Goal: Entertainment & Leisure: Consume media (video, audio)

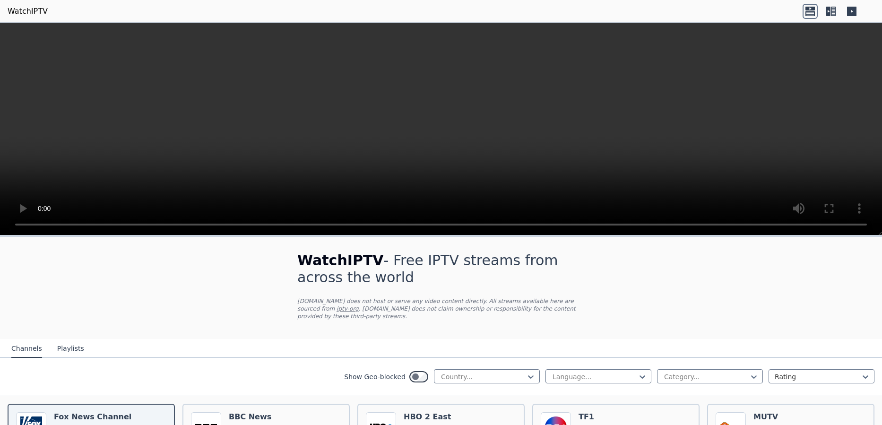
click at [833, 10] on icon at bounding box center [833, 11] width 5 height 9
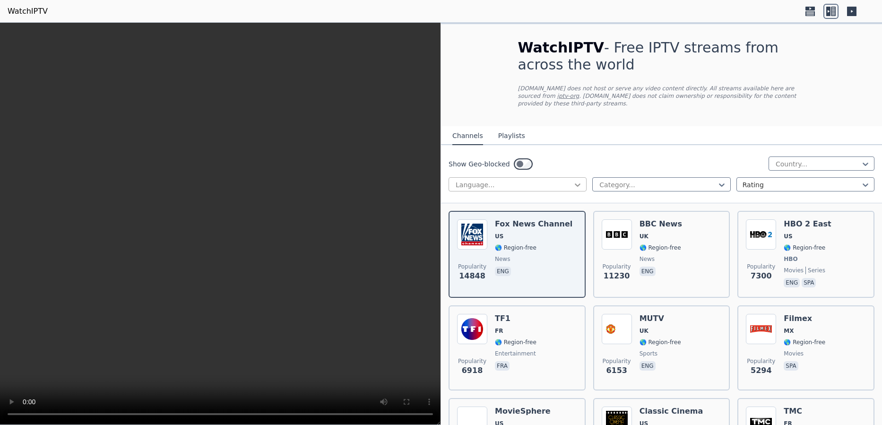
click at [577, 180] on icon at bounding box center [577, 184] width 9 height 9
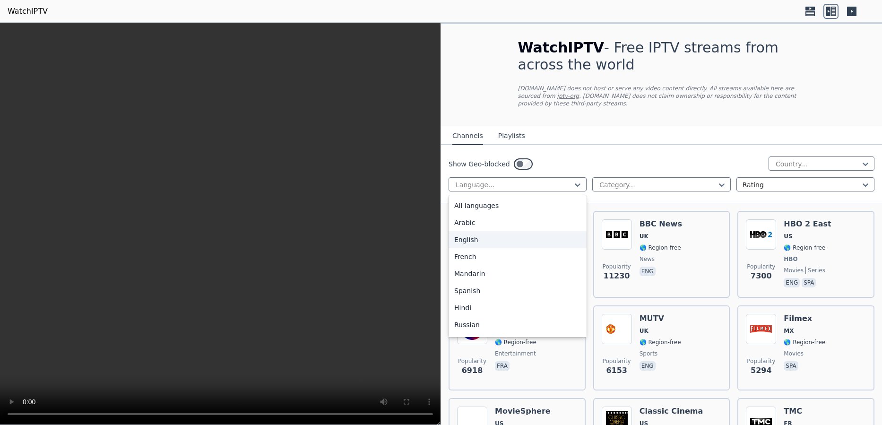
click at [466, 231] on div "English" at bounding box center [518, 239] width 138 height 17
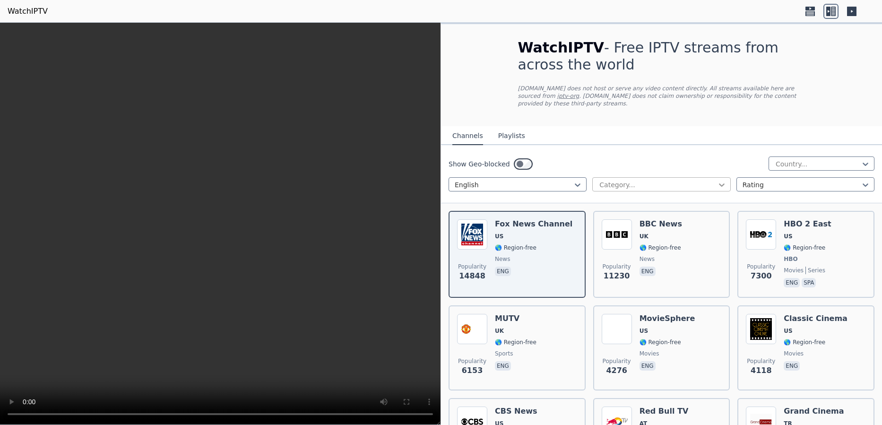
click at [721, 180] on icon at bounding box center [721, 184] width 9 height 9
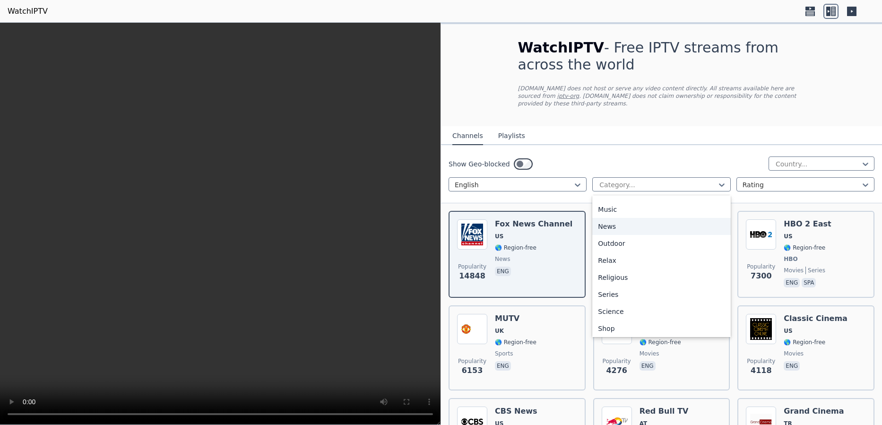
scroll to position [255, 0]
click at [619, 197] on div "Movies" at bounding box center [662, 205] width 138 height 17
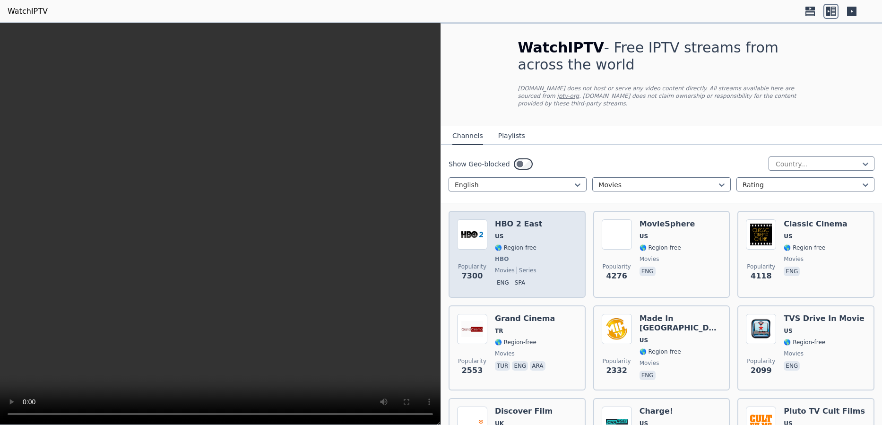
click at [516, 235] on div "HBO 2 East US 🌎 Region-free HBO movies series eng spa" at bounding box center [518, 254] width 47 height 70
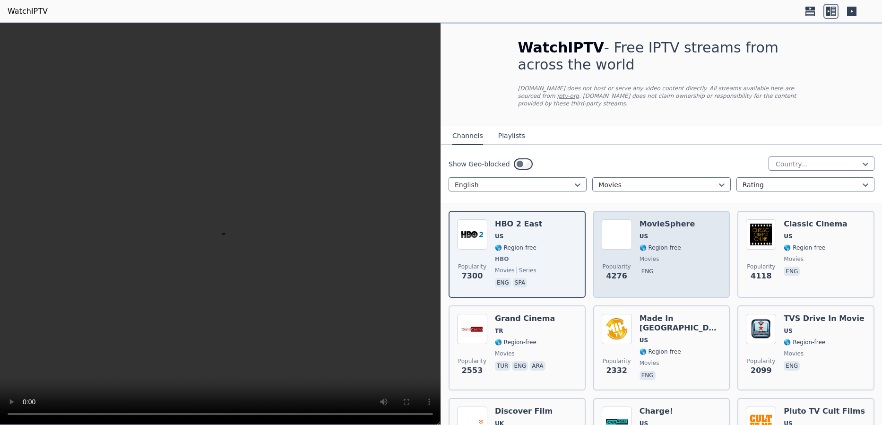
click at [653, 244] on span "🌎 Region-free" at bounding box center [661, 248] width 42 height 8
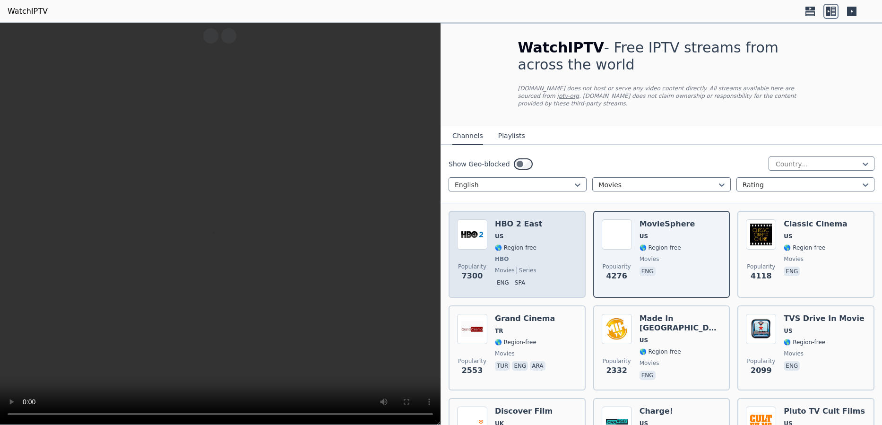
click at [517, 244] on span "🌎 Region-free" at bounding box center [516, 248] width 42 height 8
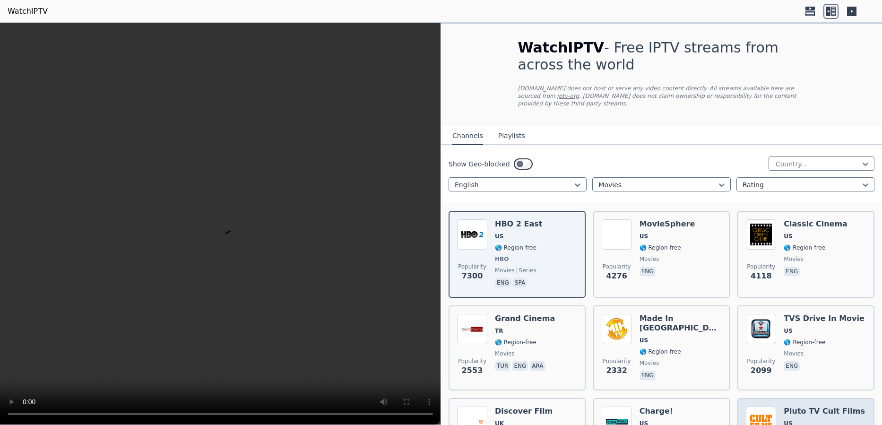
click at [796, 420] on span "US" at bounding box center [824, 424] width 81 height 8
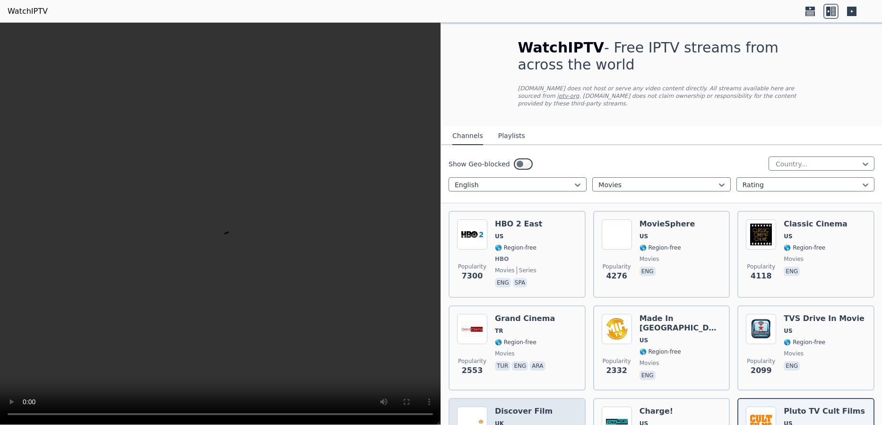
click at [527, 407] on h6 "Discover Film" at bounding box center [524, 411] width 58 height 9
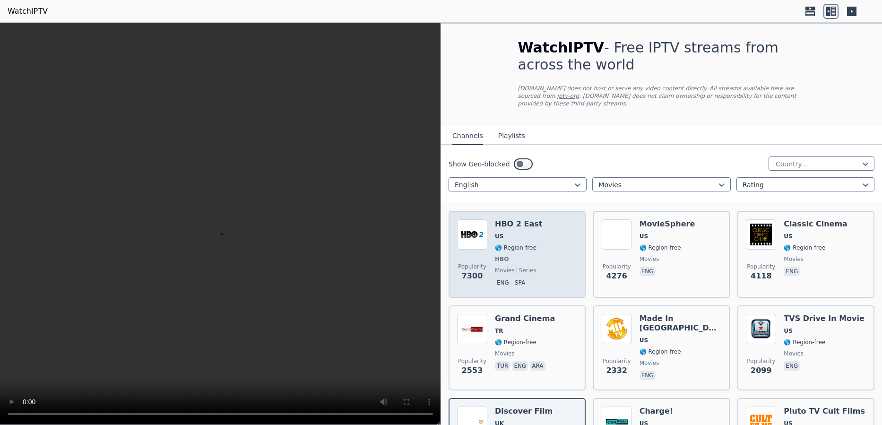
click at [516, 244] on span "🌎 Region-free" at bounding box center [516, 248] width 42 height 8
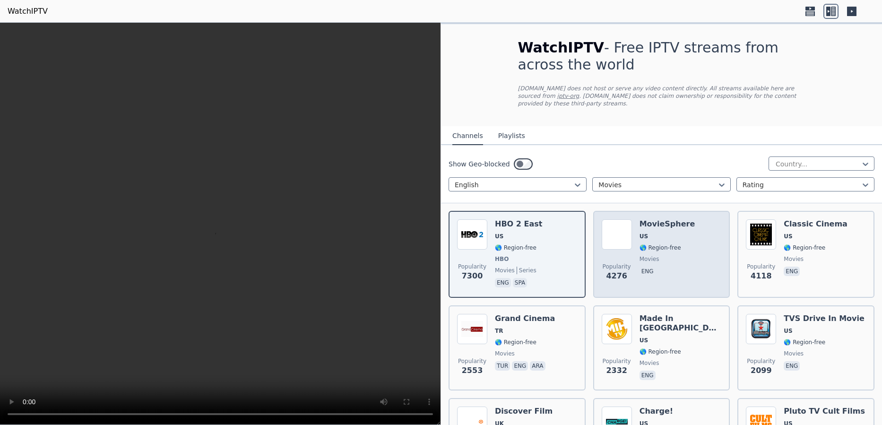
click at [661, 244] on span "🌎 Region-free" at bounding box center [661, 248] width 42 height 8
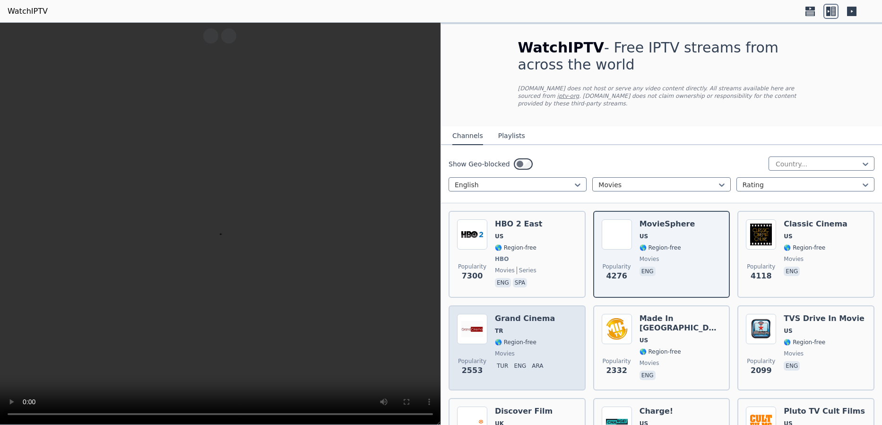
click at [533, 319] on div "Grand Cinema TR 🌎 Region-free movies tur eng ara" at bounding box center [525, 348] width 60 height 68
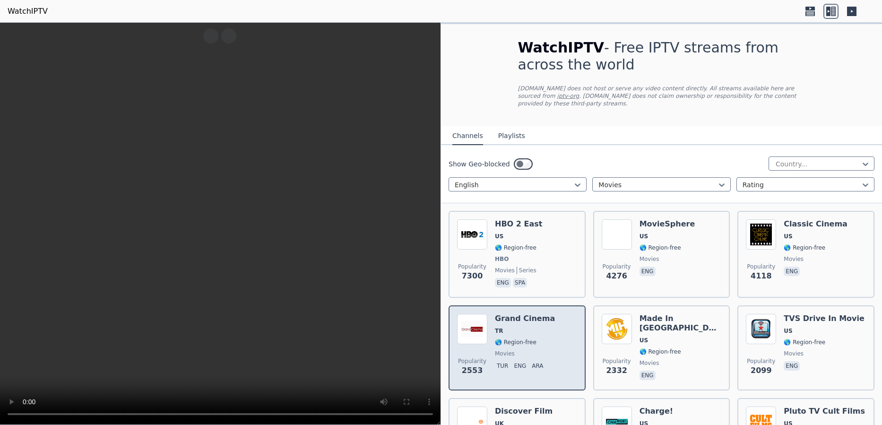
scroll to position [304, 0]
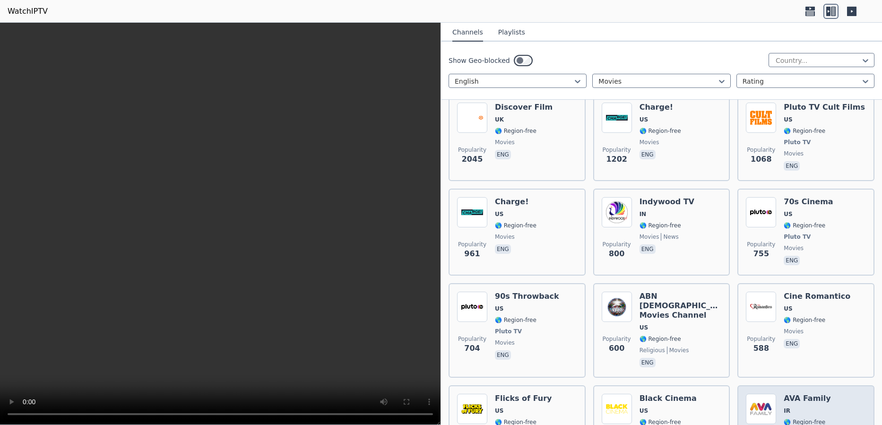
click at [795, 407] on span "IR" at bounding box center [807, 411] width 47 height 8
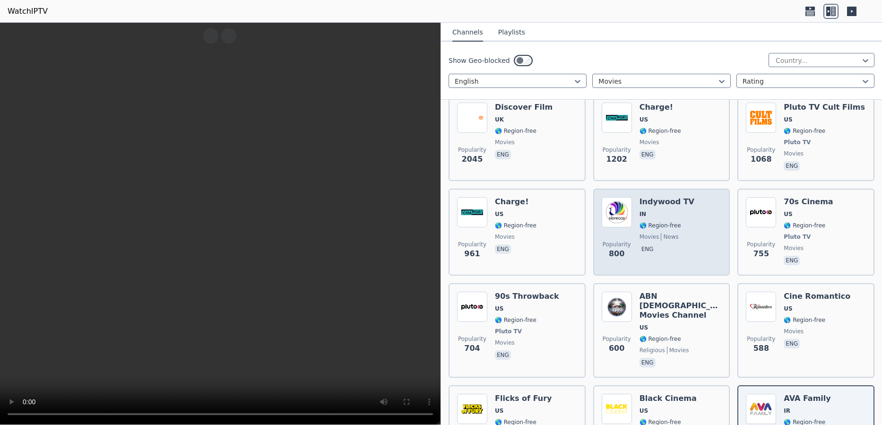
scroll to position [0, 0]
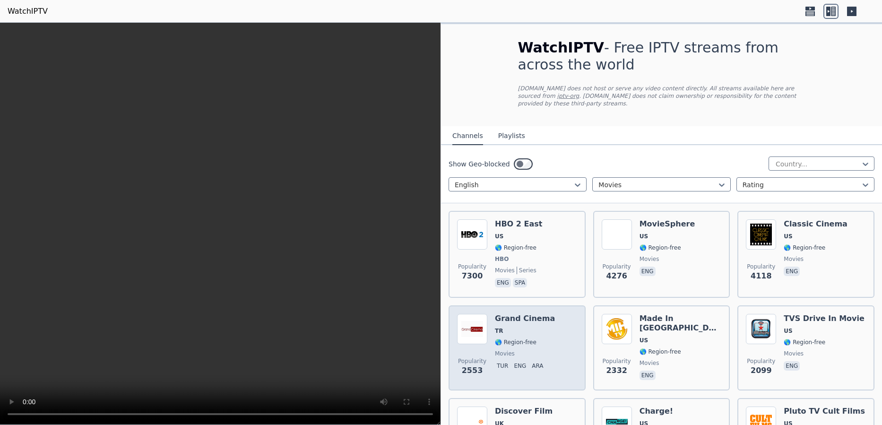
click at [518, 339] on span "🌎 Region-free" at bounding box center [516, 343] width 42 height 8
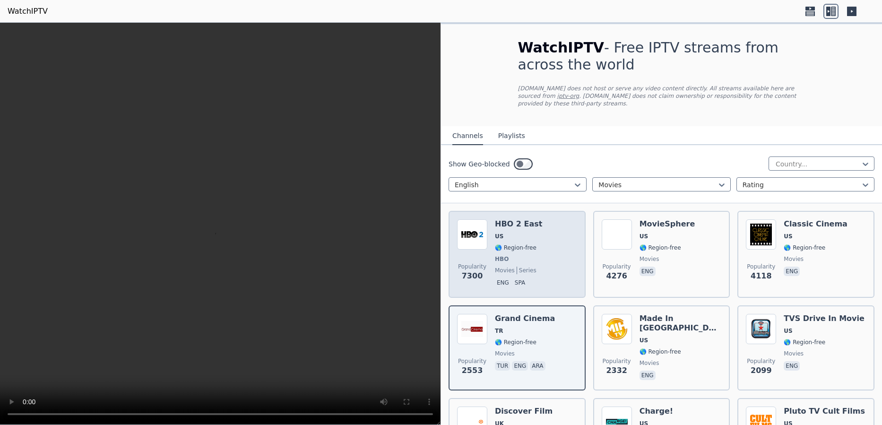
click at [514, 244] on span "🌎 Region-free" at bounding box center [516, 248] width 42 height 8
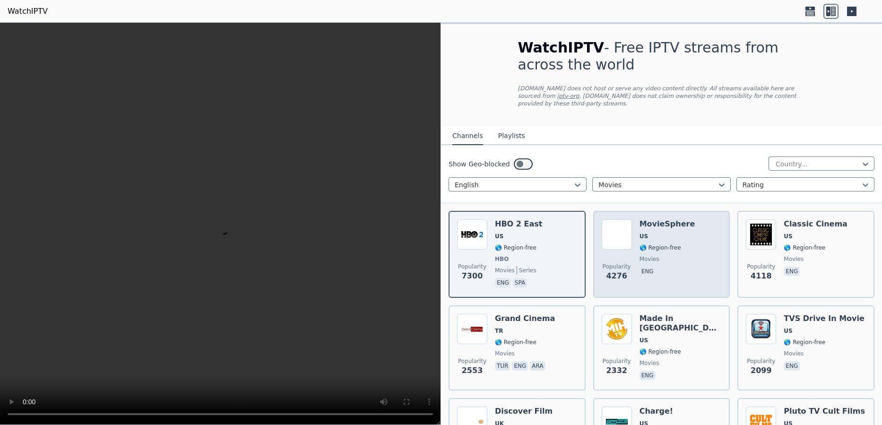
click at [661, 245] on div "MovieSphere US 🌎 Region-free movies eng" at bounding box center [668, 254] width 56 height 70
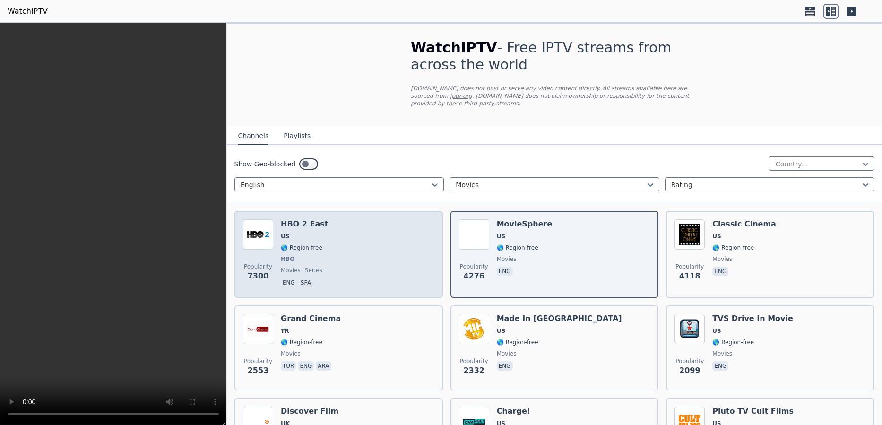
click at [365, 247] on div "Popularity 7300 HBO 2 East US 🌎 Region-free HBO movies series eng spa" at bounding box center [339, 254] width 192 height 70
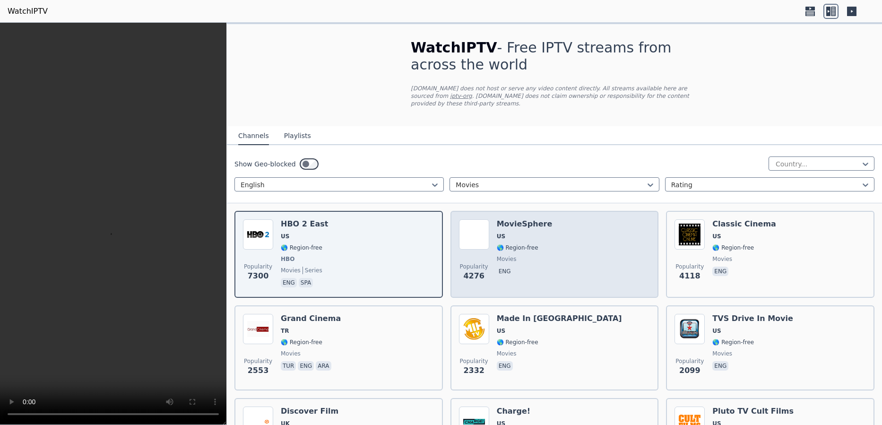
click at [542, 238] on div "Popularity 4276 MovieSphere US 🌎 Region-free movies eng" at bounding box center [555, 254] width 192 height 70
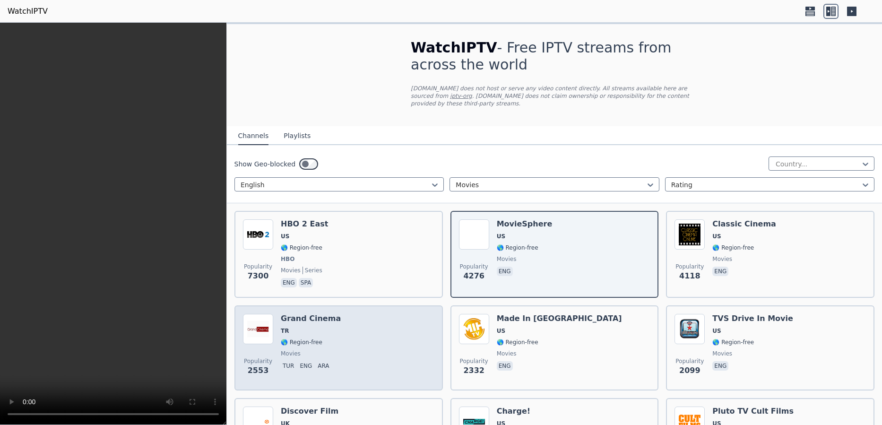
click at [377, 332] on div "Popularity 2553 Grand Cinema TR 🌎 Region-free movies tur eng ara" at bounding box center [339, 348] width 192 height 68
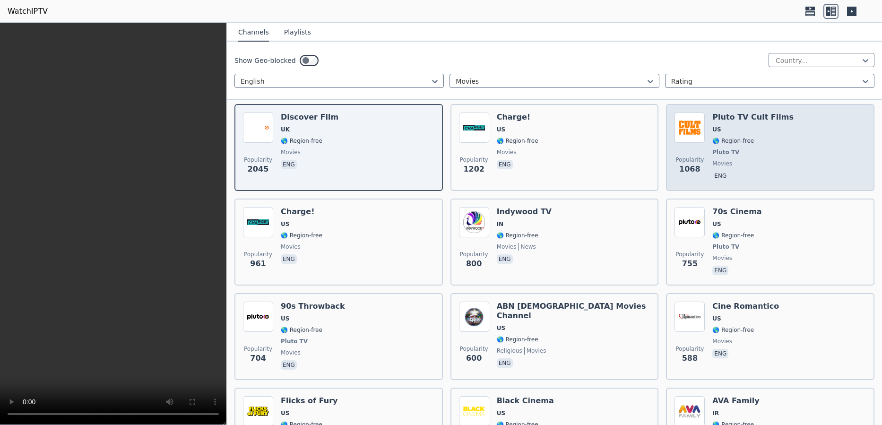
scroll to position [284, 0]
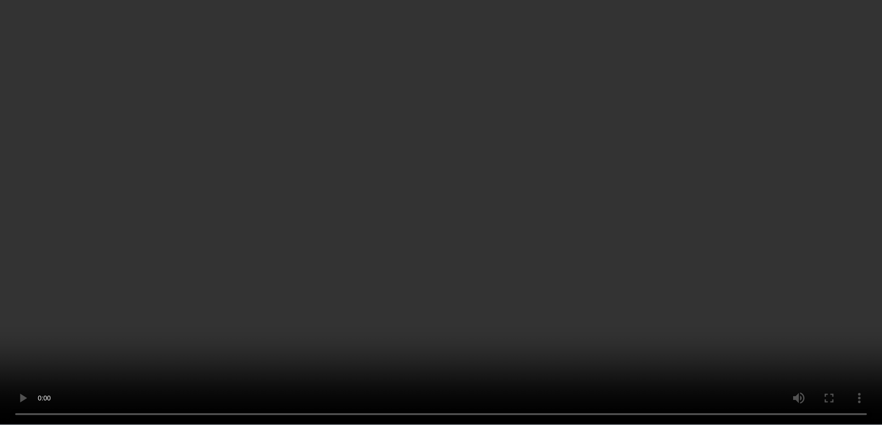
scroll to position [0, 0]
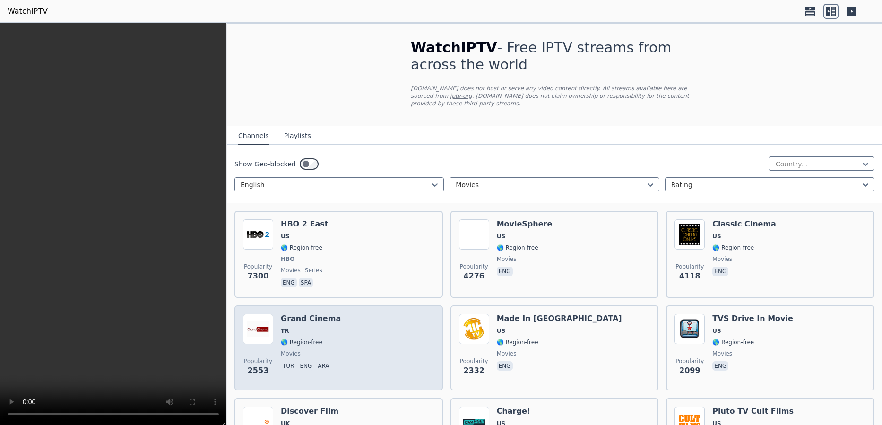
click at [385, 327] on div "Popularity 2553 Grand Cinema TR 🌎 Region-free movies tur eng ara" at bounding box center [339, 348] width 192 height 68
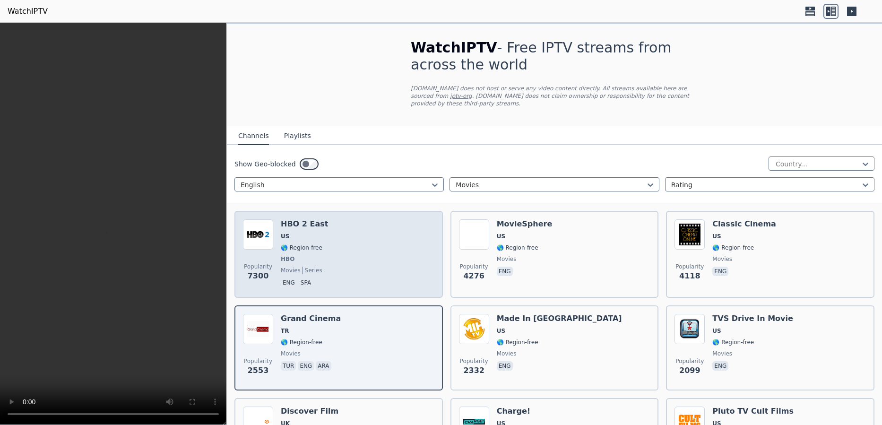
click at [361, 236] on div "Popularity 7300 HBO 2 East US 🌎 Region-free HBO movies series eng spa" at bounding box center [339, 254] width 192 height 70
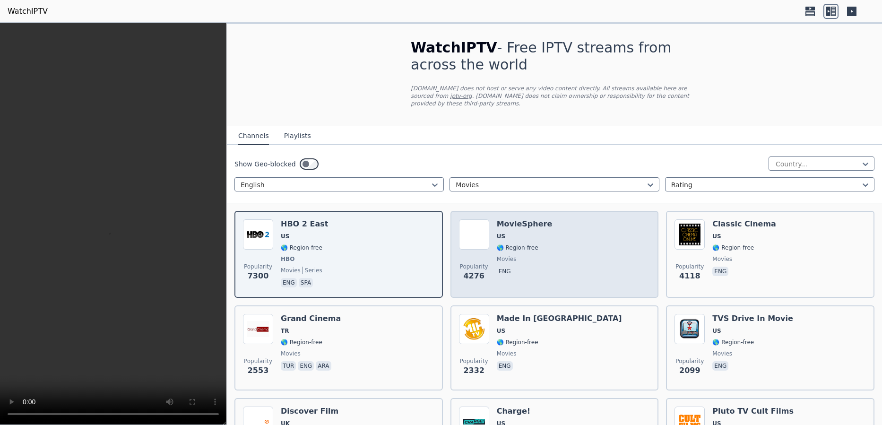
click at [556, 237] on div "Popularity 4276 MovieSphere US 🌎 Region-free movies eng" at bounding box center [555, 254] width 192 height 70
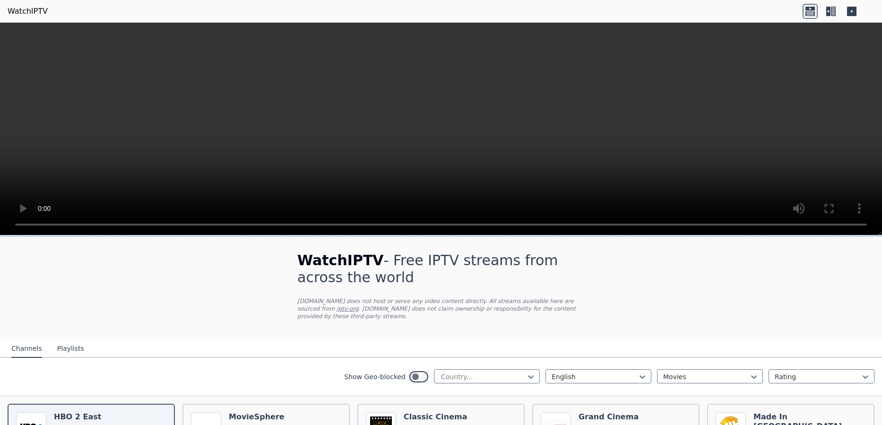
click at [828, 9] on icon at bounding box center [829, 11] width 4 height 9
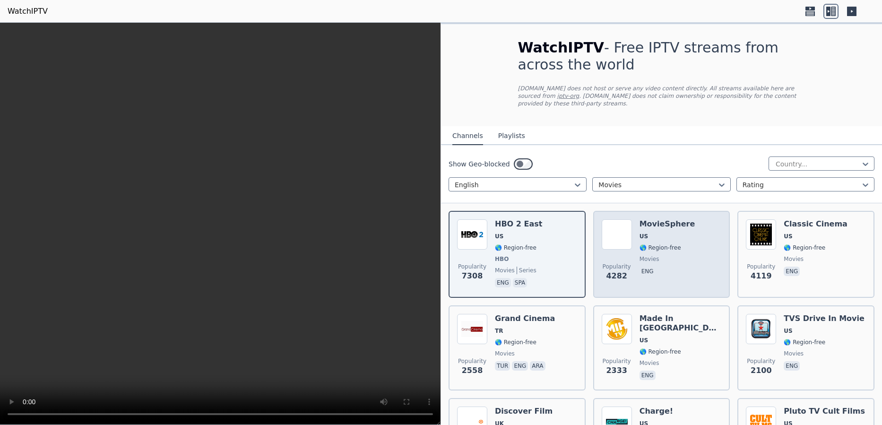
click at [690, 227] on div "Popularity 4282 MovieSphere US 🌎 Region-free movies eng" at bounding box center [662, 254] width 120 height 70
